Goal: Navigation & Orientation: Find specific page/section

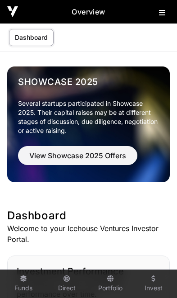
click at [164, 13] on icon at bounding box center [162, 12] width 6 height 7
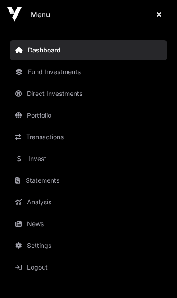
click at [38, 224] on link "News" at bounding box center [89, 224] width 158 height 20
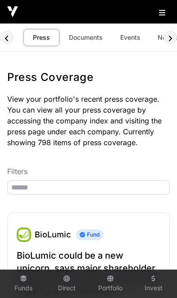
click at [131, 36] on link "Events" at bounding box center [130, 37] width 36 height 17
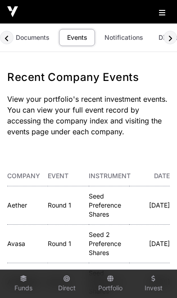
click at [34, 39] on link "Documents" at bounding box center [33, 37] width 46 height 17
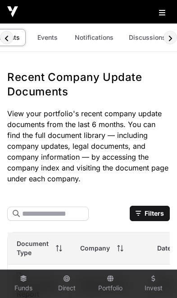
scroll to position [0, 83]
